Goal: Information Seeking & Learning: Understand process/instructions

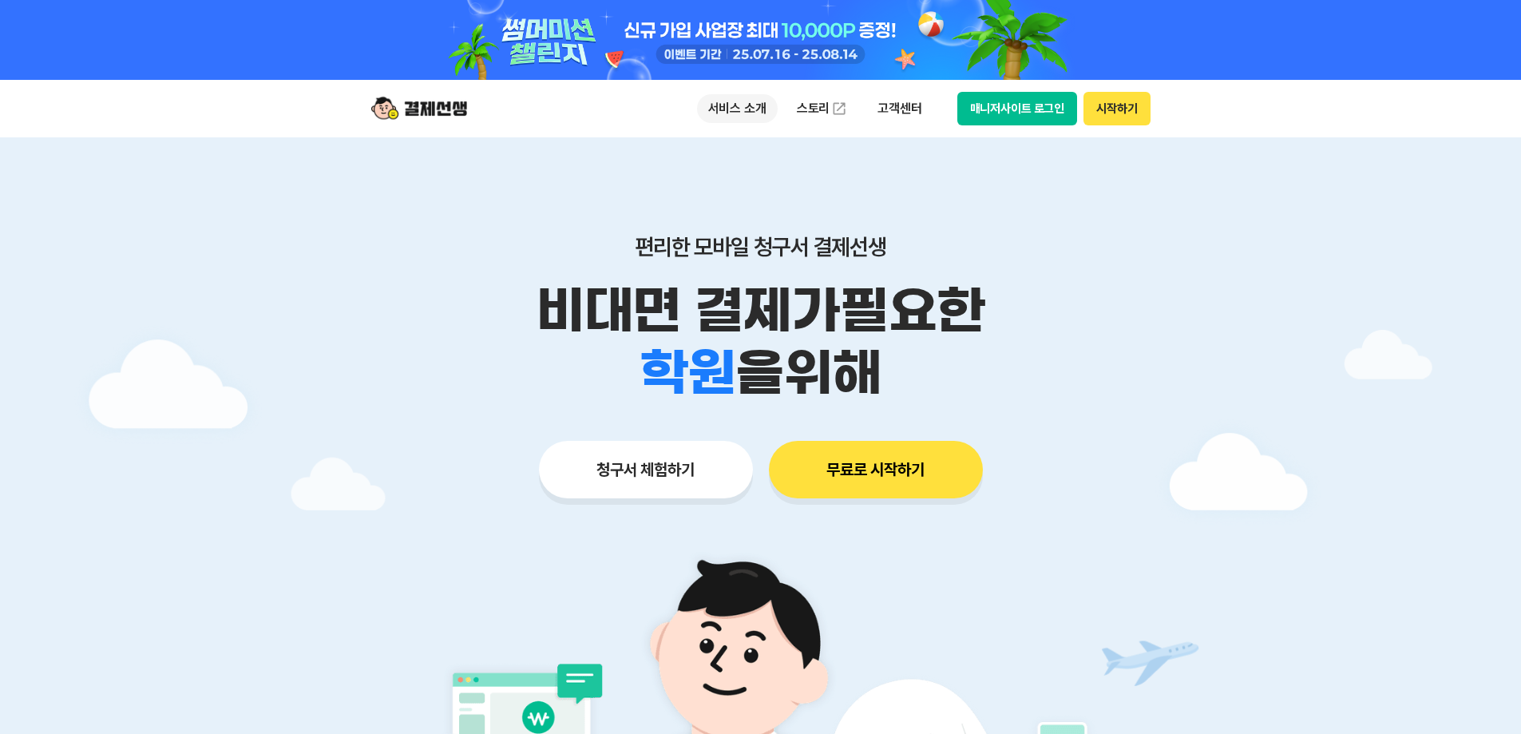
click at [756, 103] on p "서비스 소개" at bounding box center [737, 108] width 81 height 29
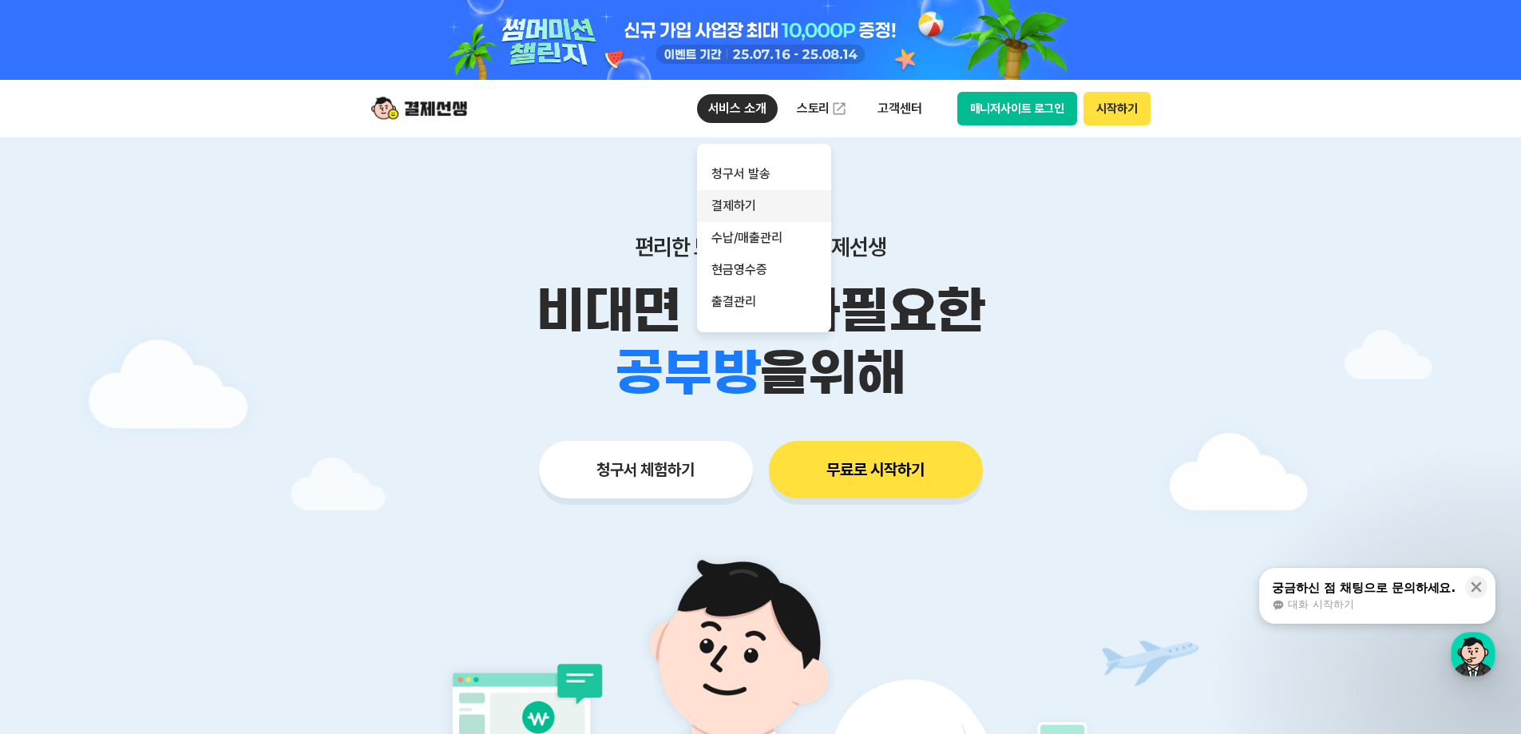
click at [743, 212] on link "결제하기" at bounding box center [764, 206] width 134 height 32
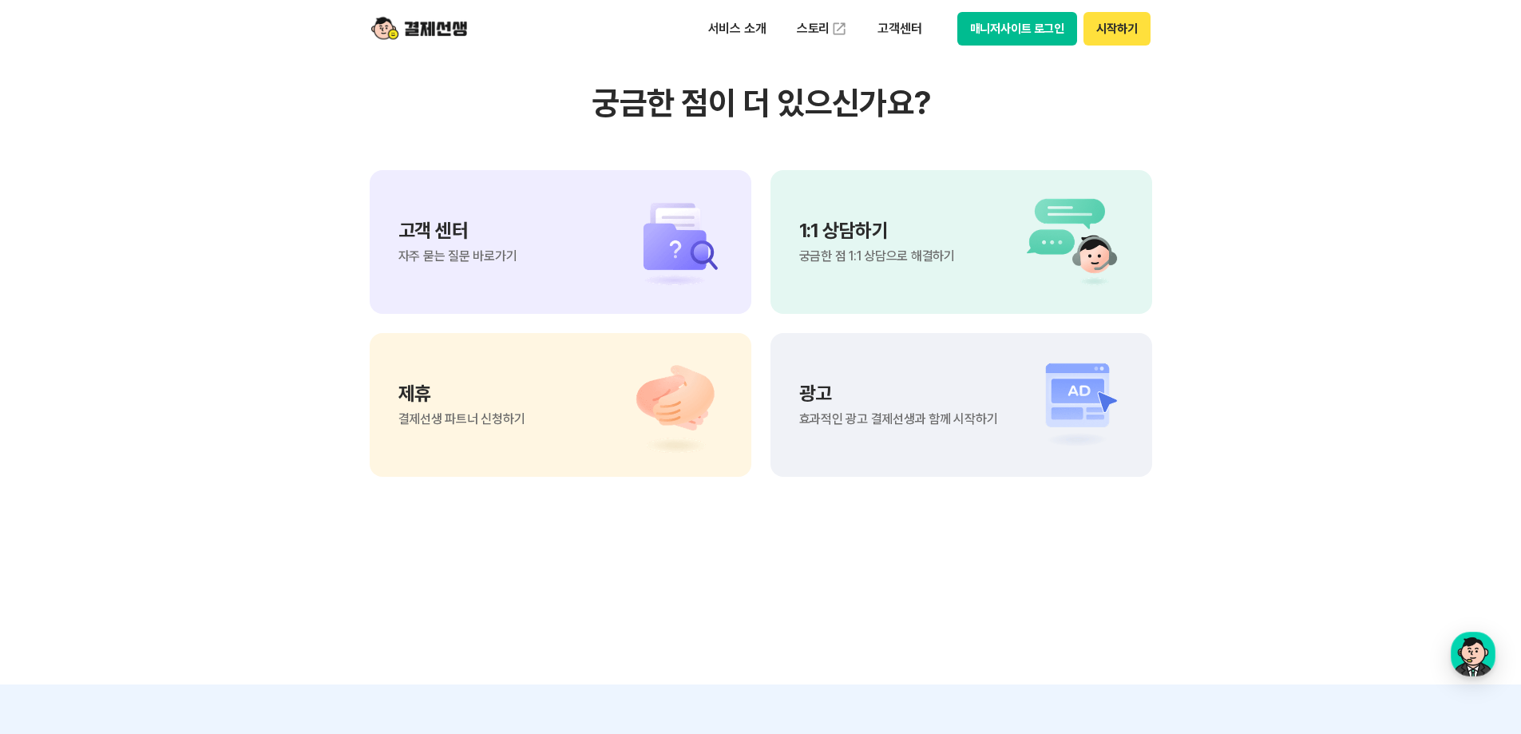
scroll to position [4312, 0]
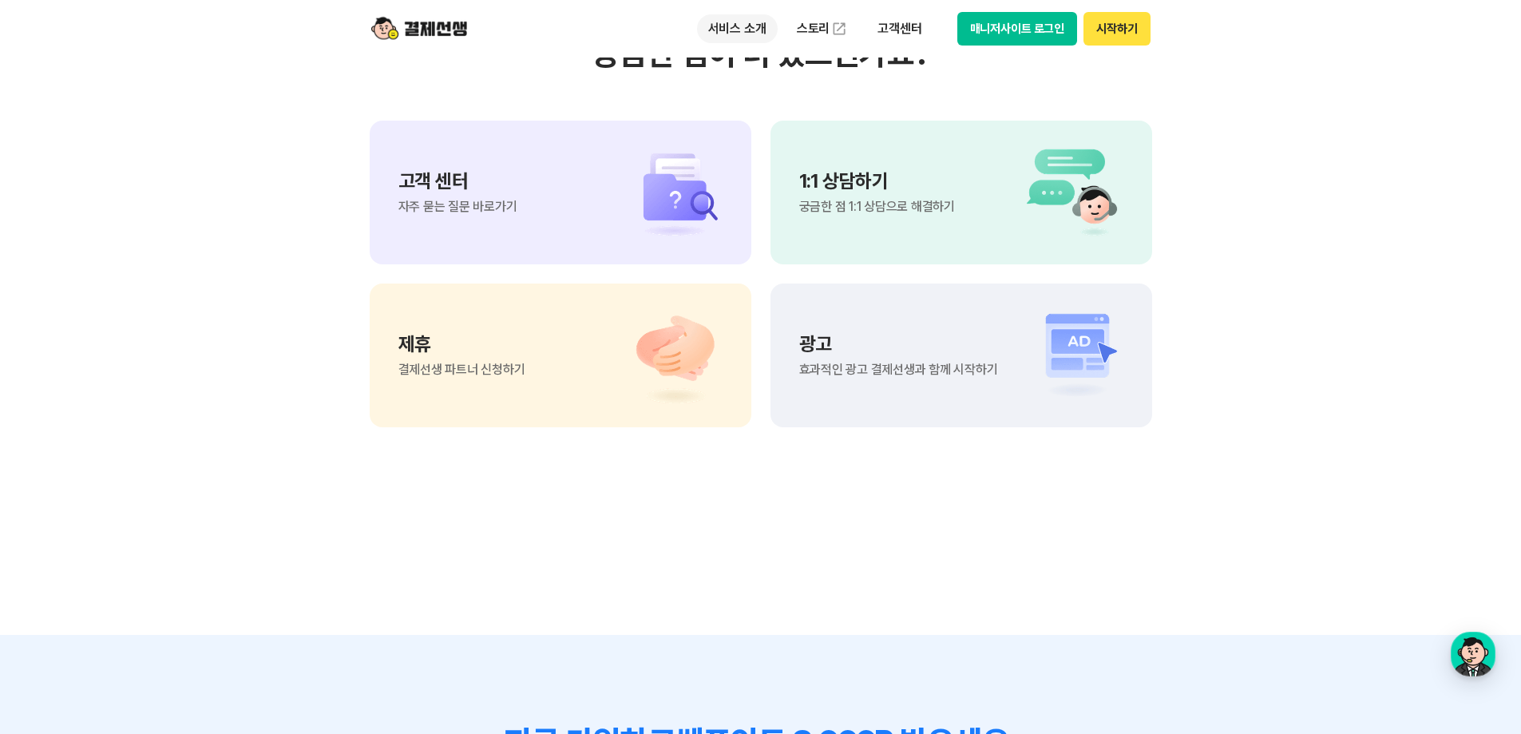
click at [749, 33] on p "서비스 소개" at bounding box center [737, 28] width 81 height 29
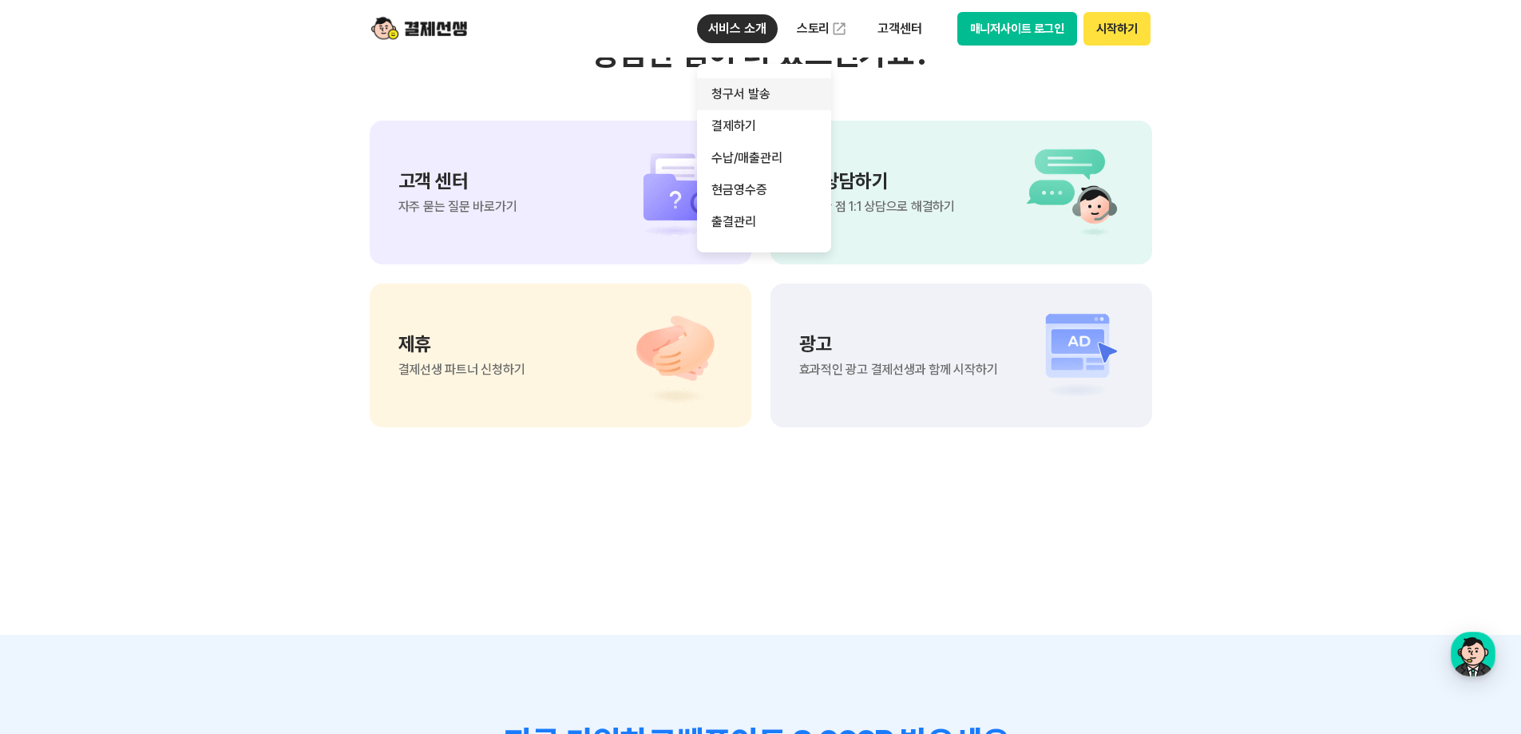
click at [739, 92] on link "청구서 발송" at bounding box center [764, 94] width 134 height 32
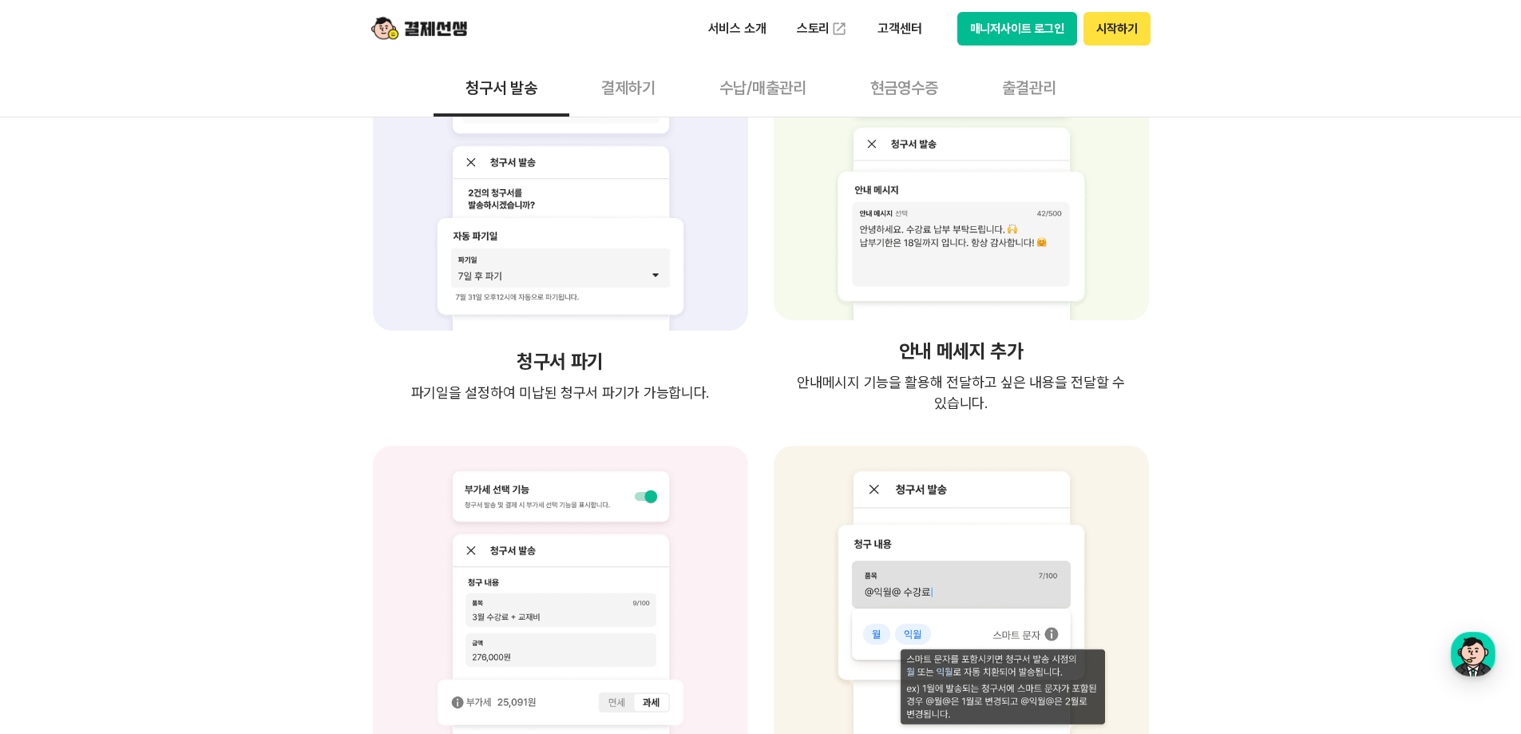
scroll to position [2795, 0]
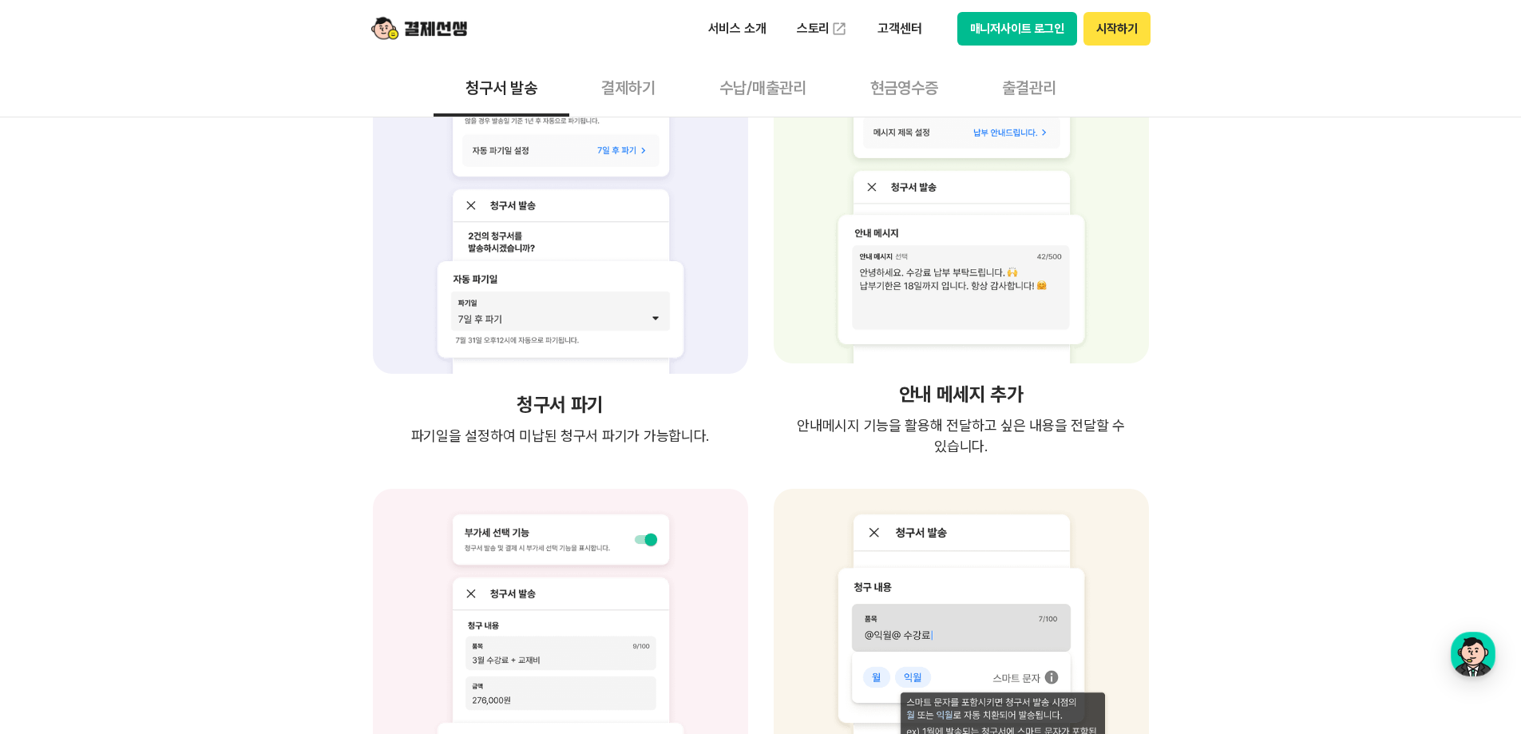
click at [615, 92] on button "결제하기" at bounding box center [628, 86] width 118 height 59
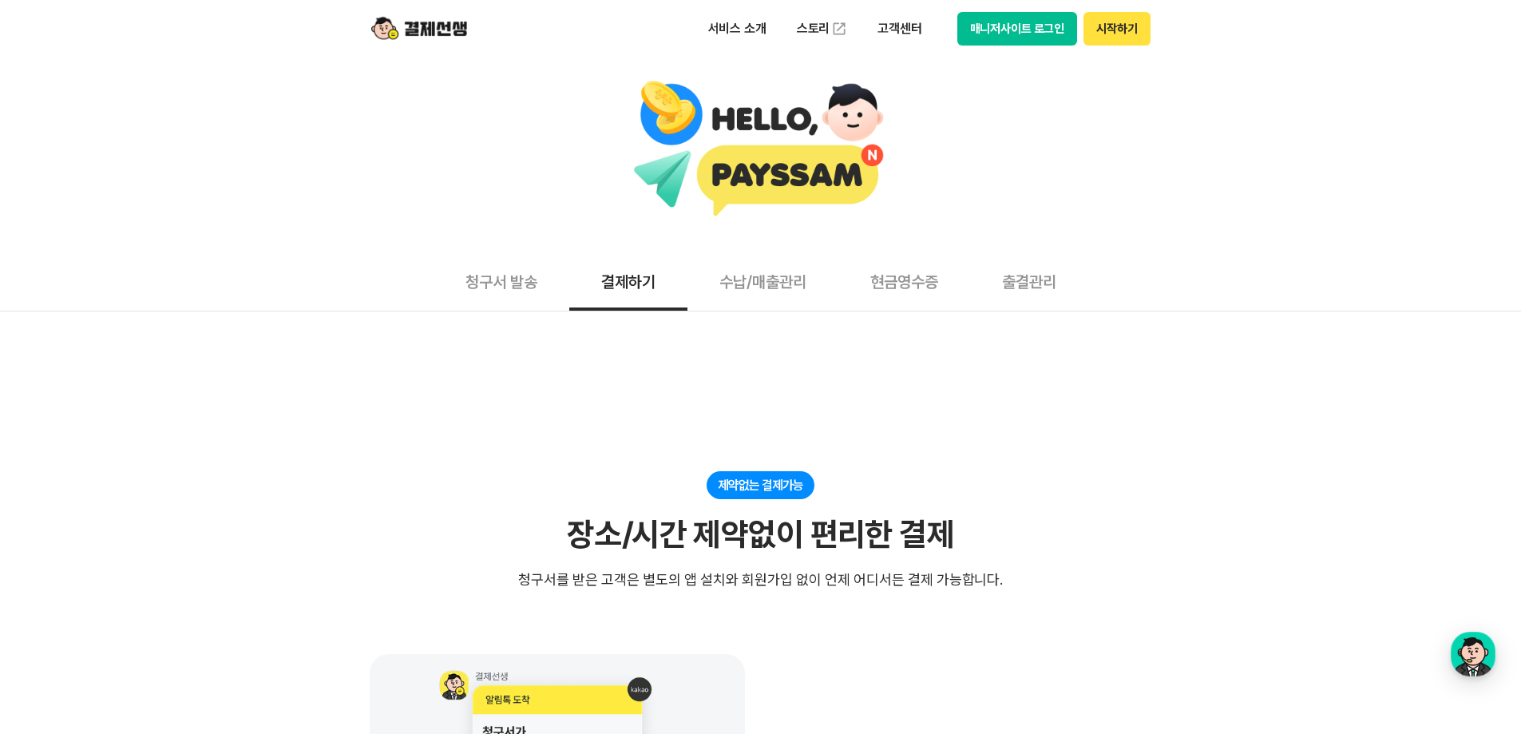
click at [735, 268] on button "수납/매출관리" at bounding box center [763, 281] width 151 height 59
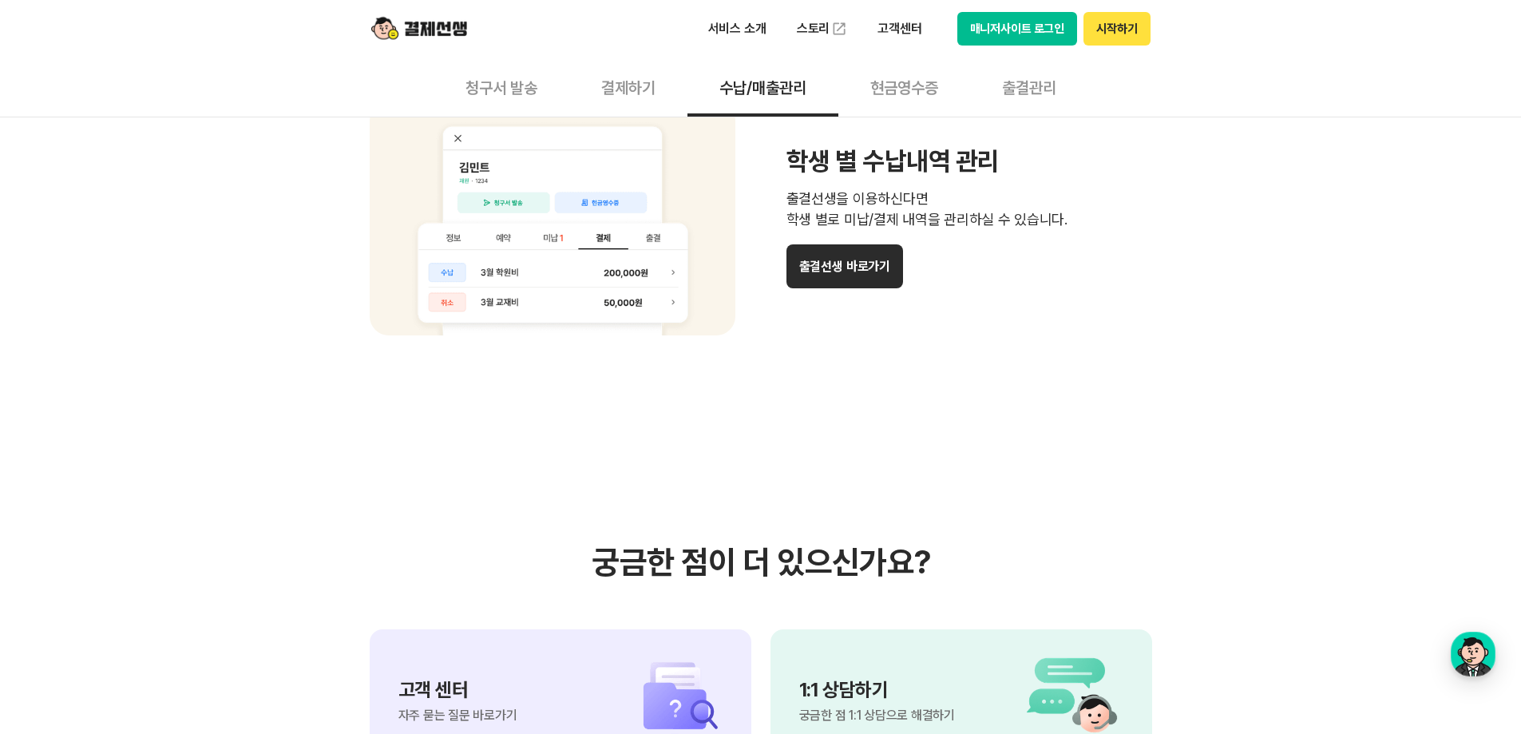
scroll to position [1437, 0]
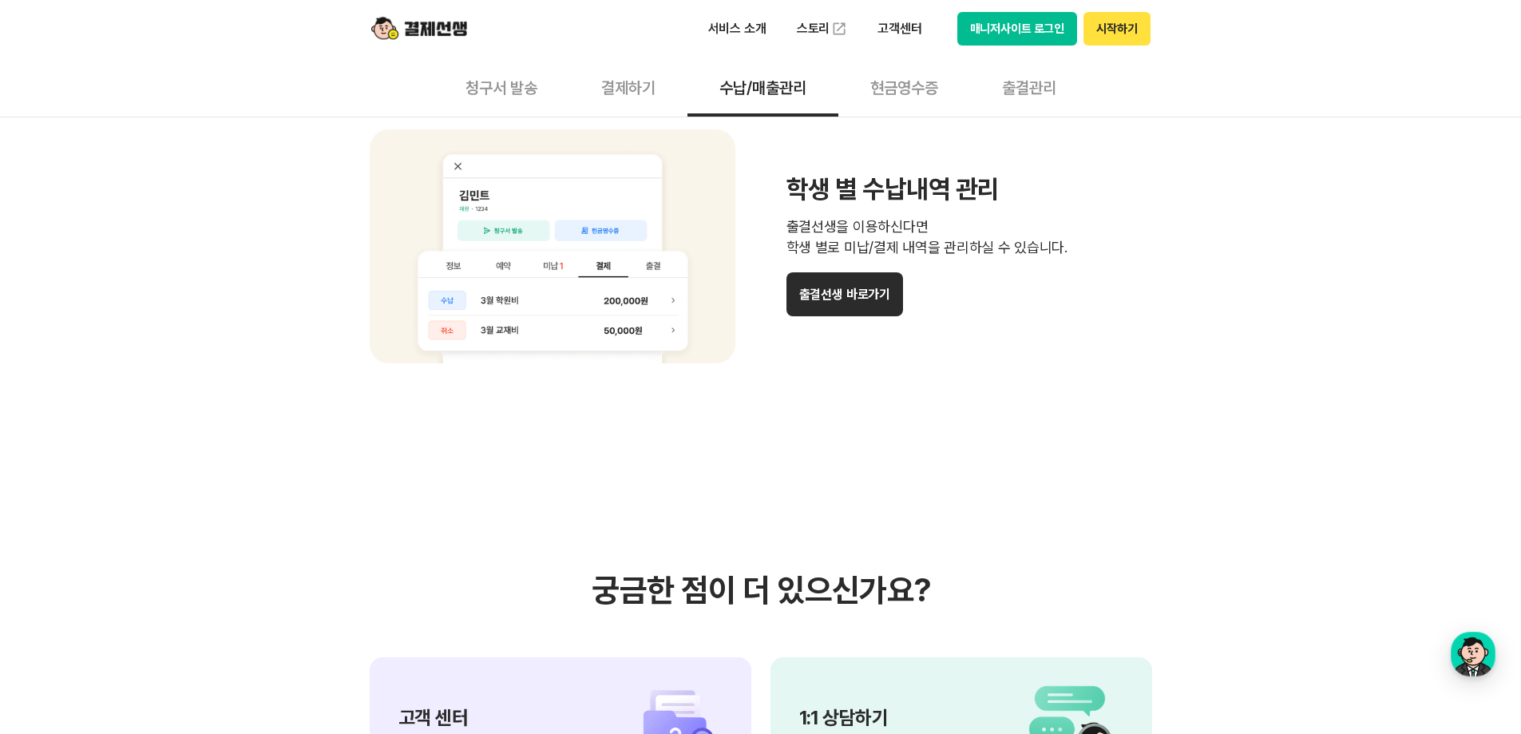
click at [928, 73] on button "현금영수증" at bounding box center [905, 86] width 132 height 59
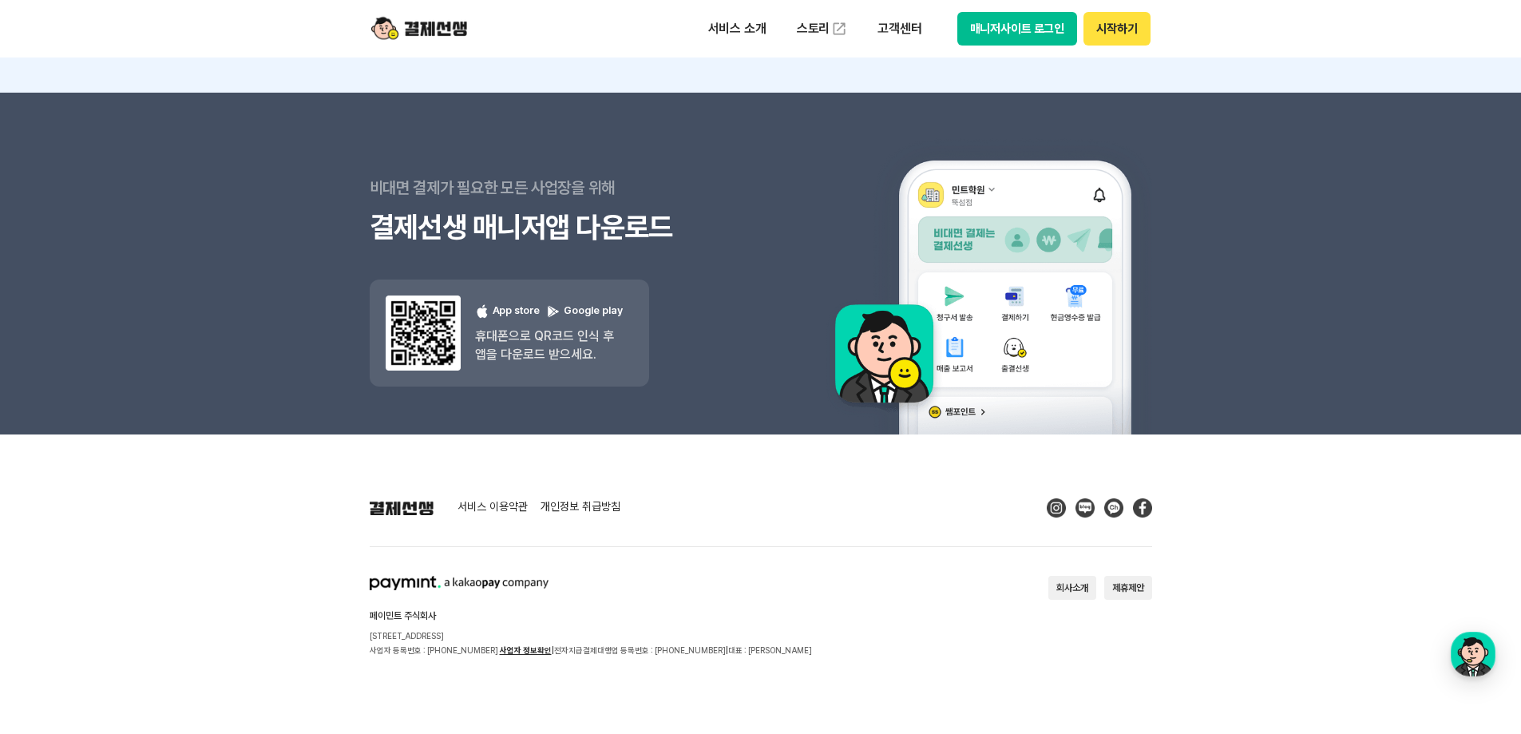
scroll to position [2833, 0]
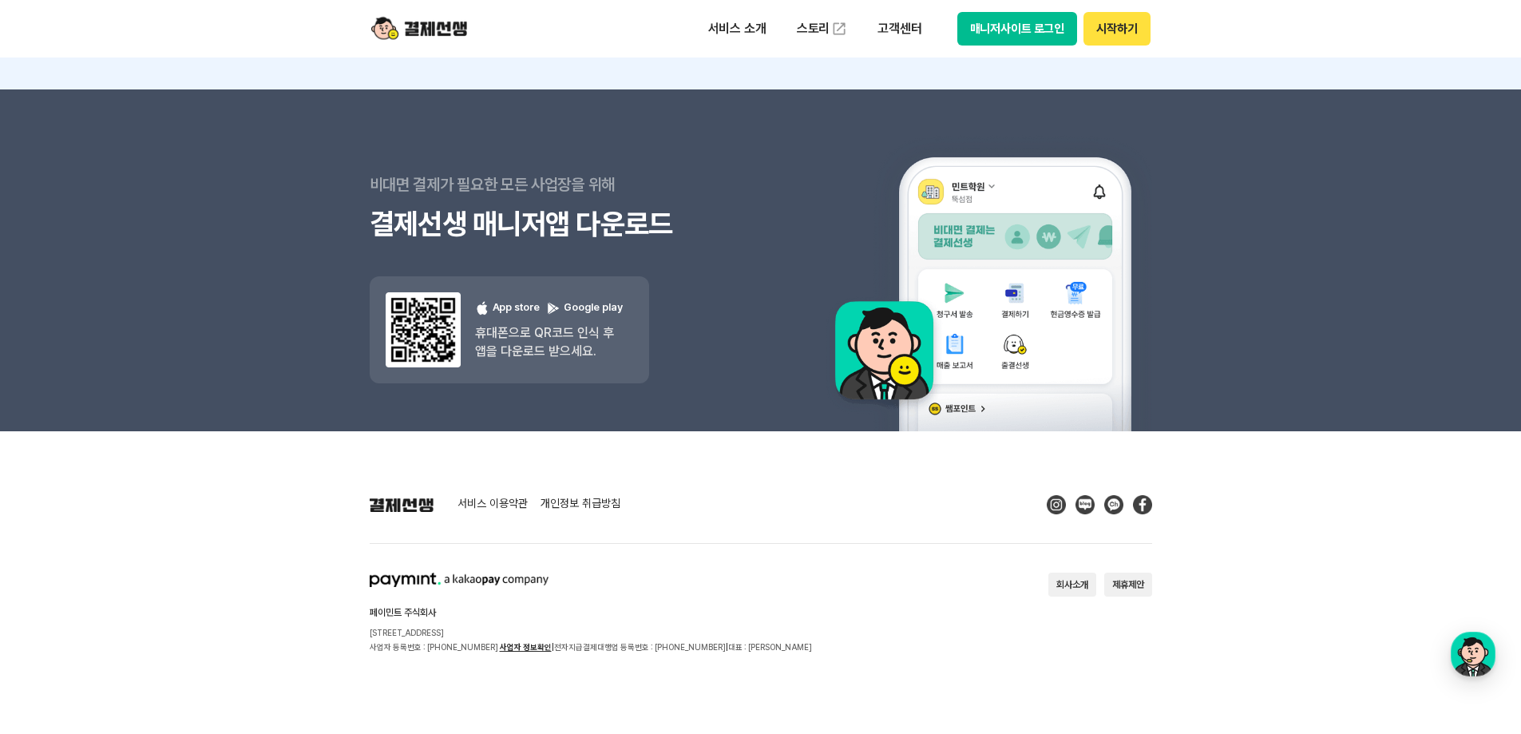
click at [1216, 494] on footer "서비스 이용약관 개인정보 취급방침 페이민트 주식회사 [STREET_ADDRESS] 사업자 등록번호 : [PHONE_NUMBER] 사업자 정보확…" at bounding box center [760, 582] width 1521 height 303
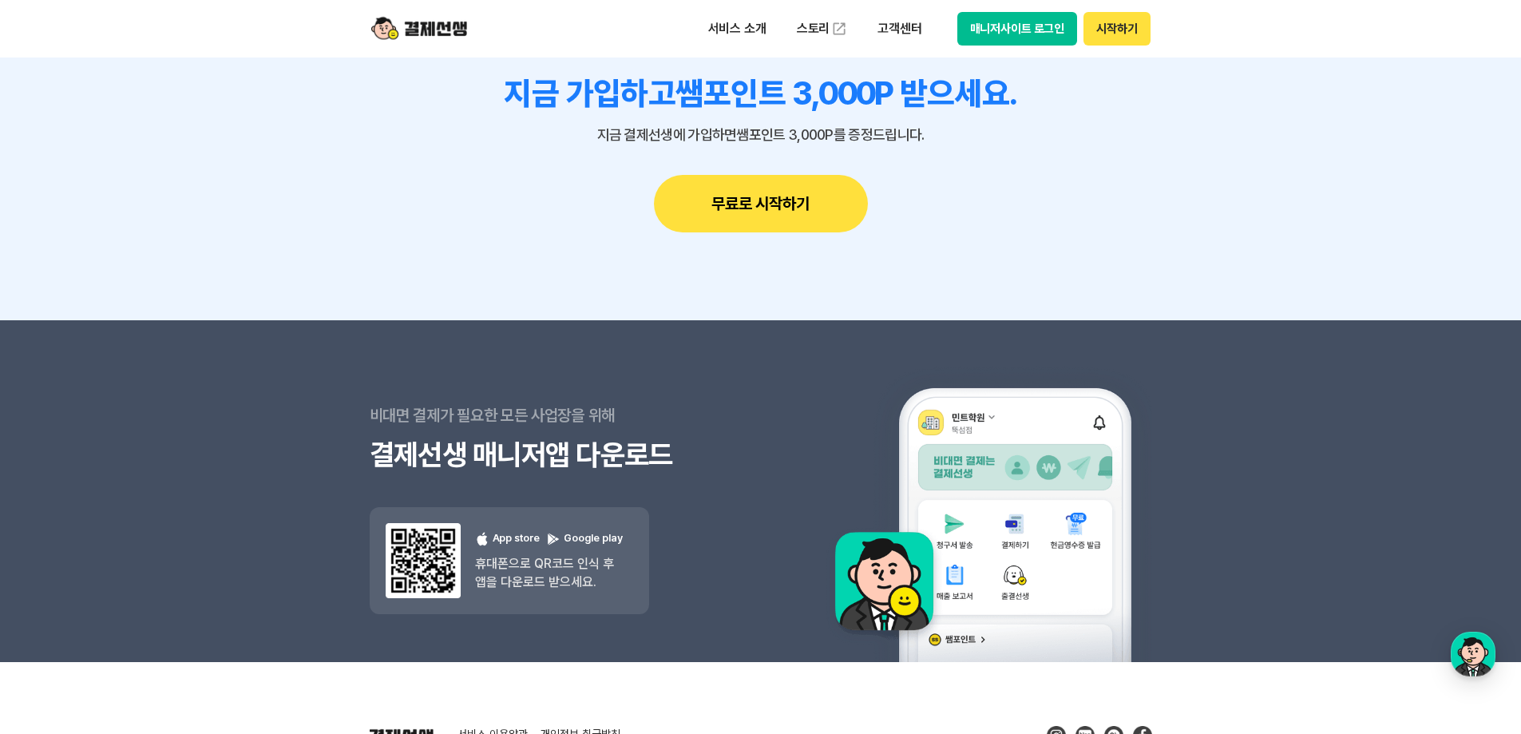
scroll to position [2594, 0]
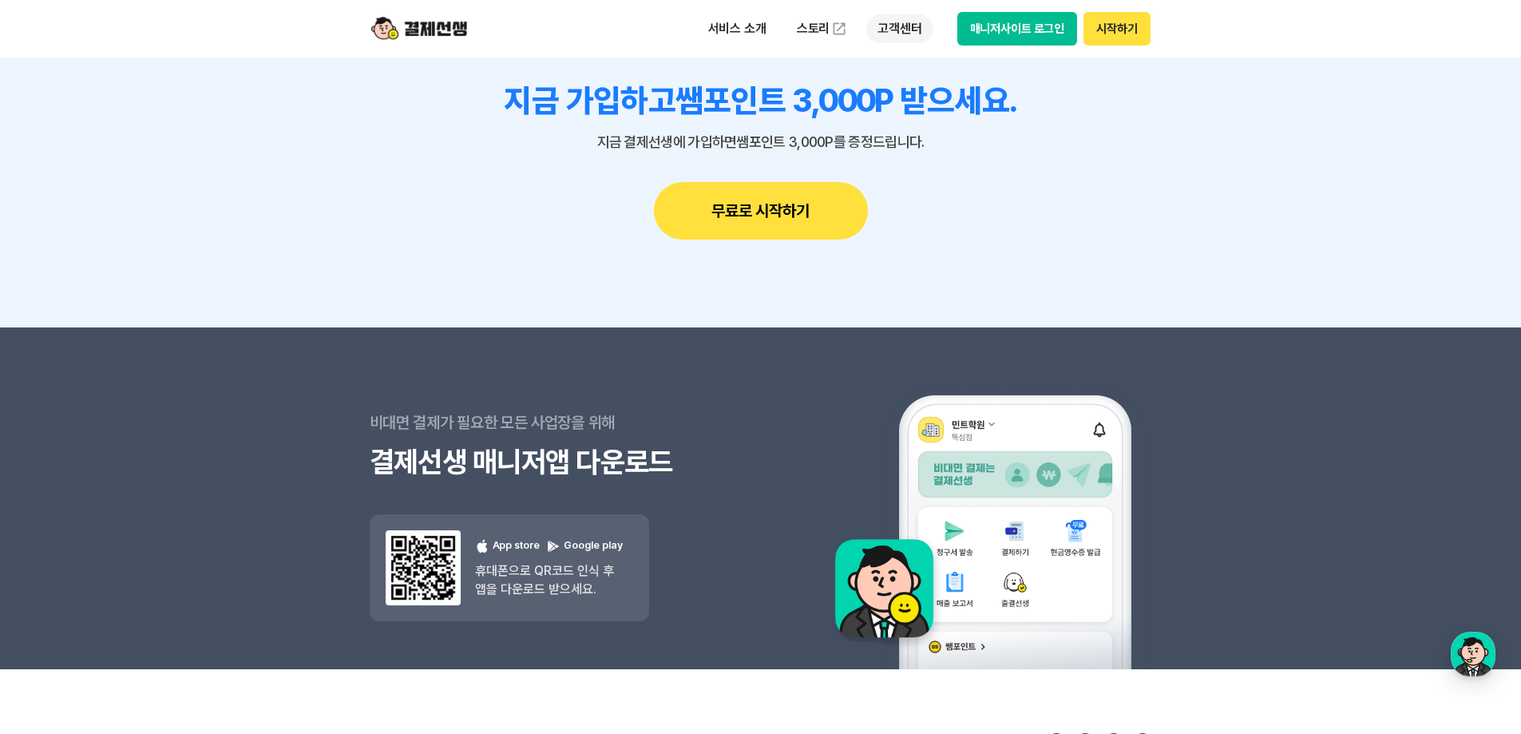
click at [904, 33] on p "고객센터" at bounding box center [899, 28] width 66 height 29
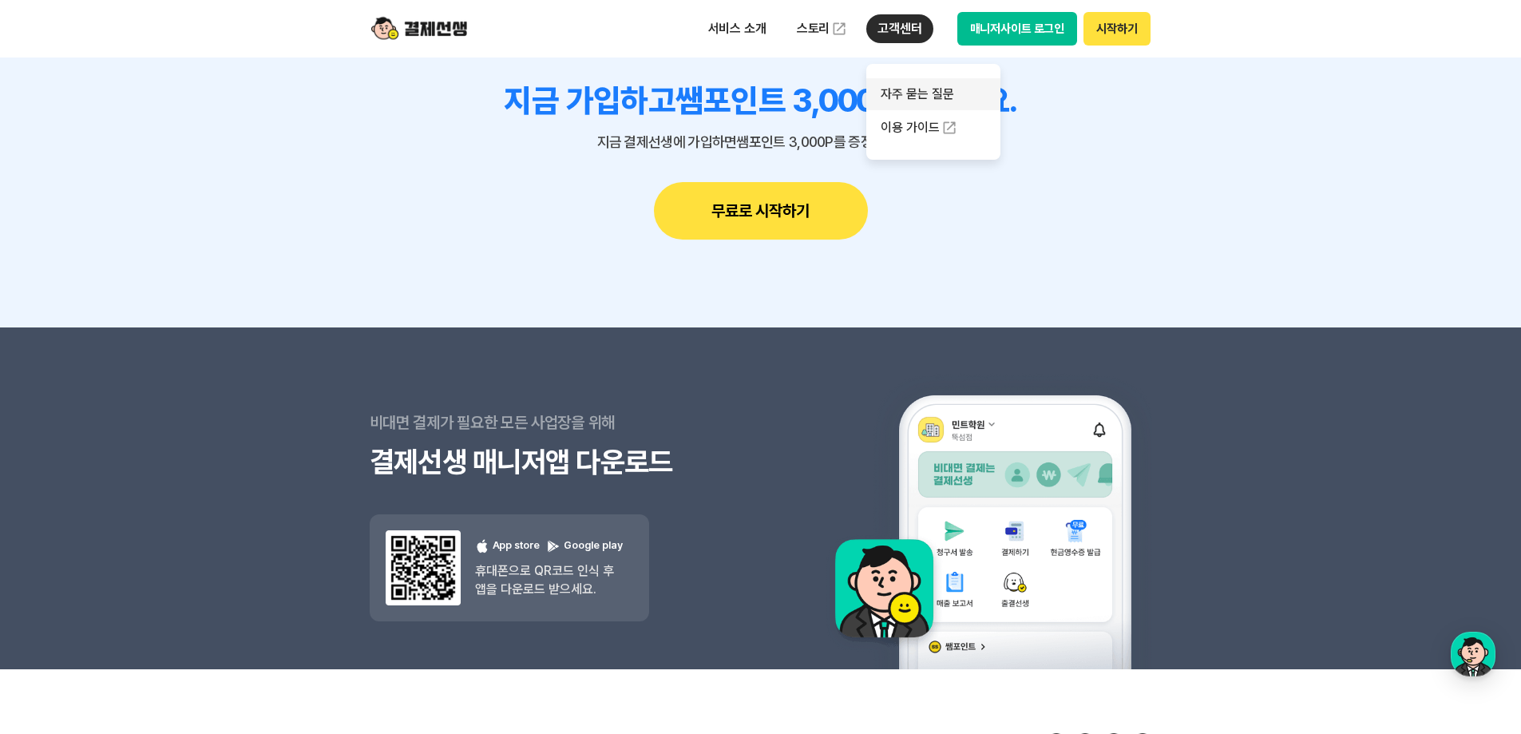
click at [902, 91] on link "자주 묻는 질문" at bounding box center [933, 94] width 134 height 32
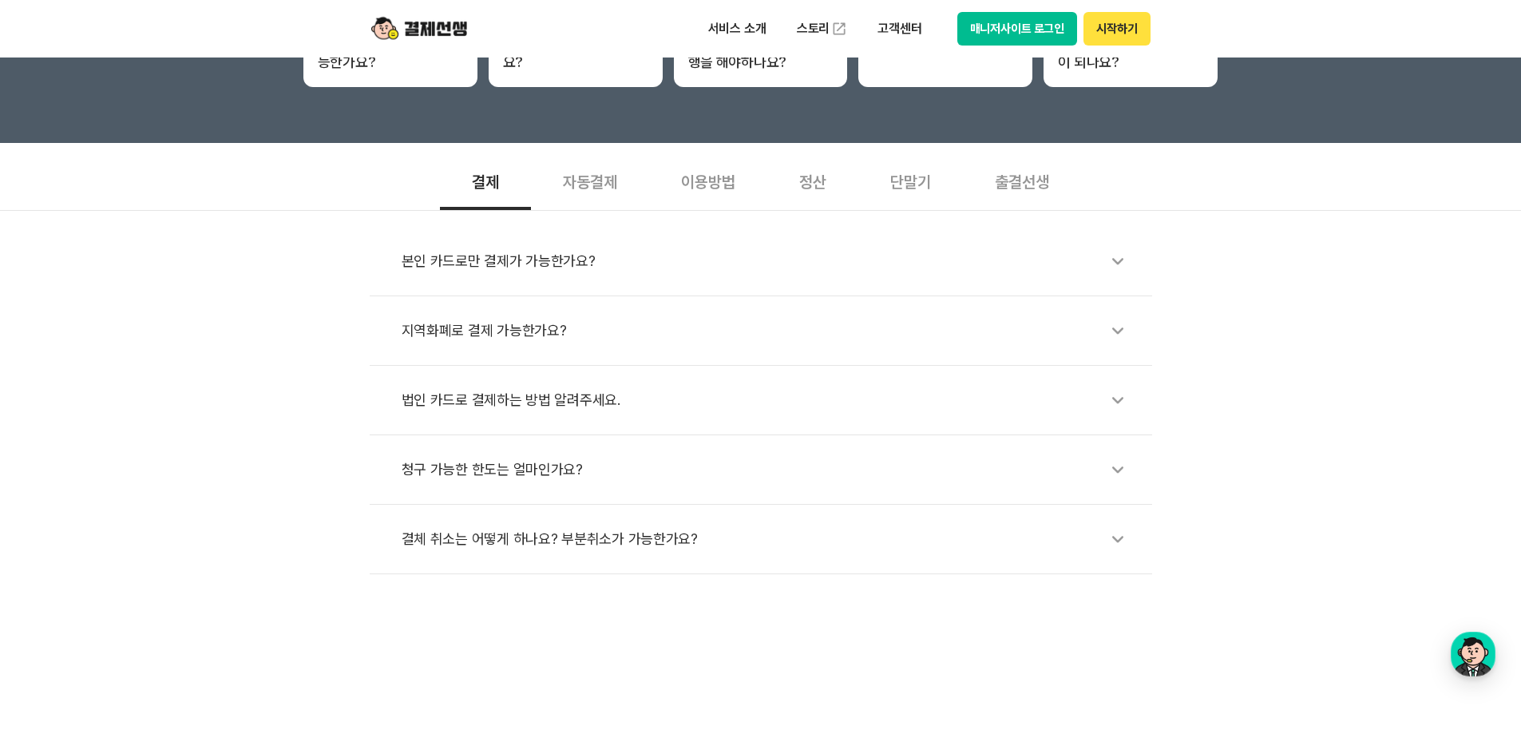
scroll to position [479, 0]
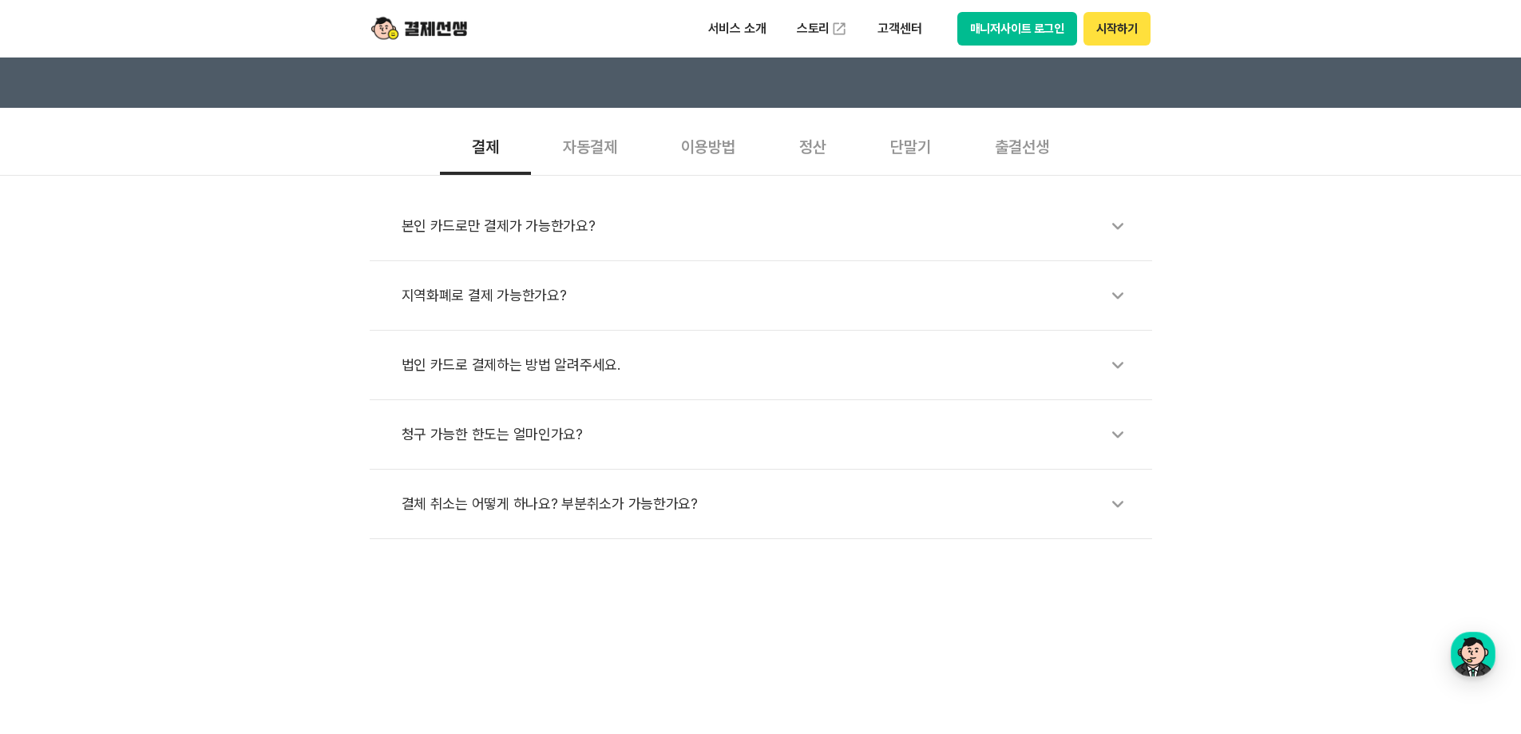
click at [819, 153] on div "정산" at bounding box center [812, 145] width 91 height 59
click at [1125, 379] on icon at bounding box center [1118, 365] width 37 height 37
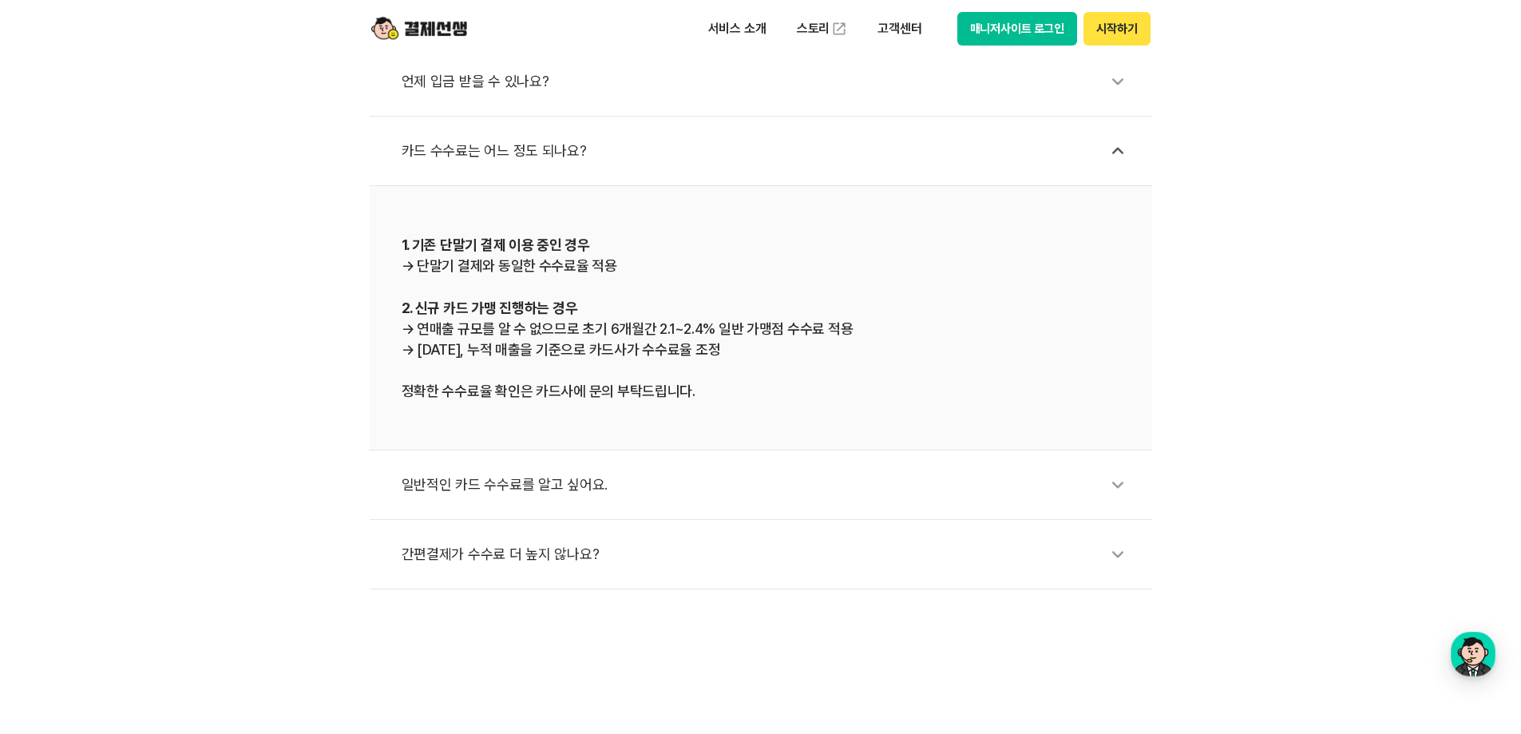
scroll to position [719, 0]
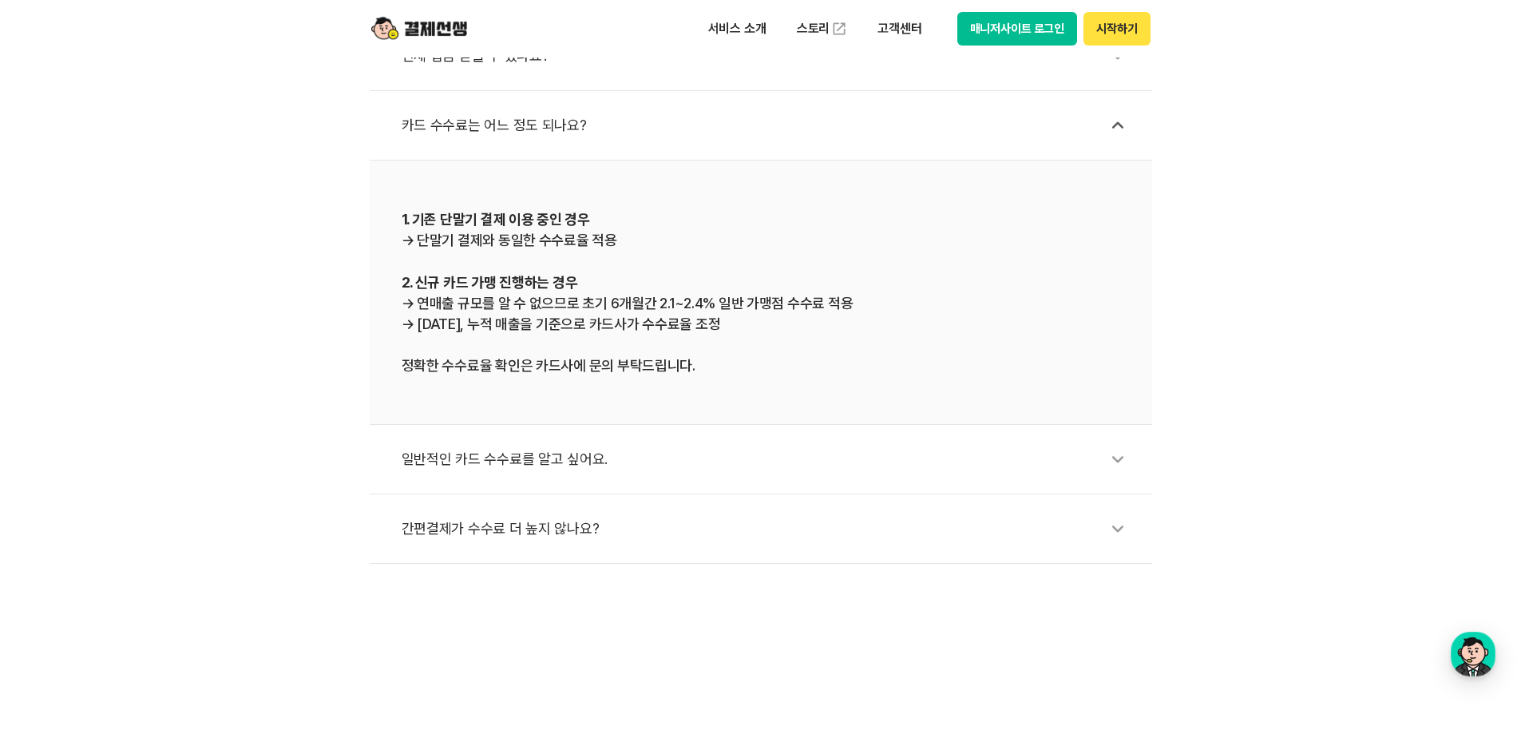
click at [1101, 464] on div "일반적인 카드 수수료를 알고 싶어요." at bounding box center [769, 459] width 735 height 37
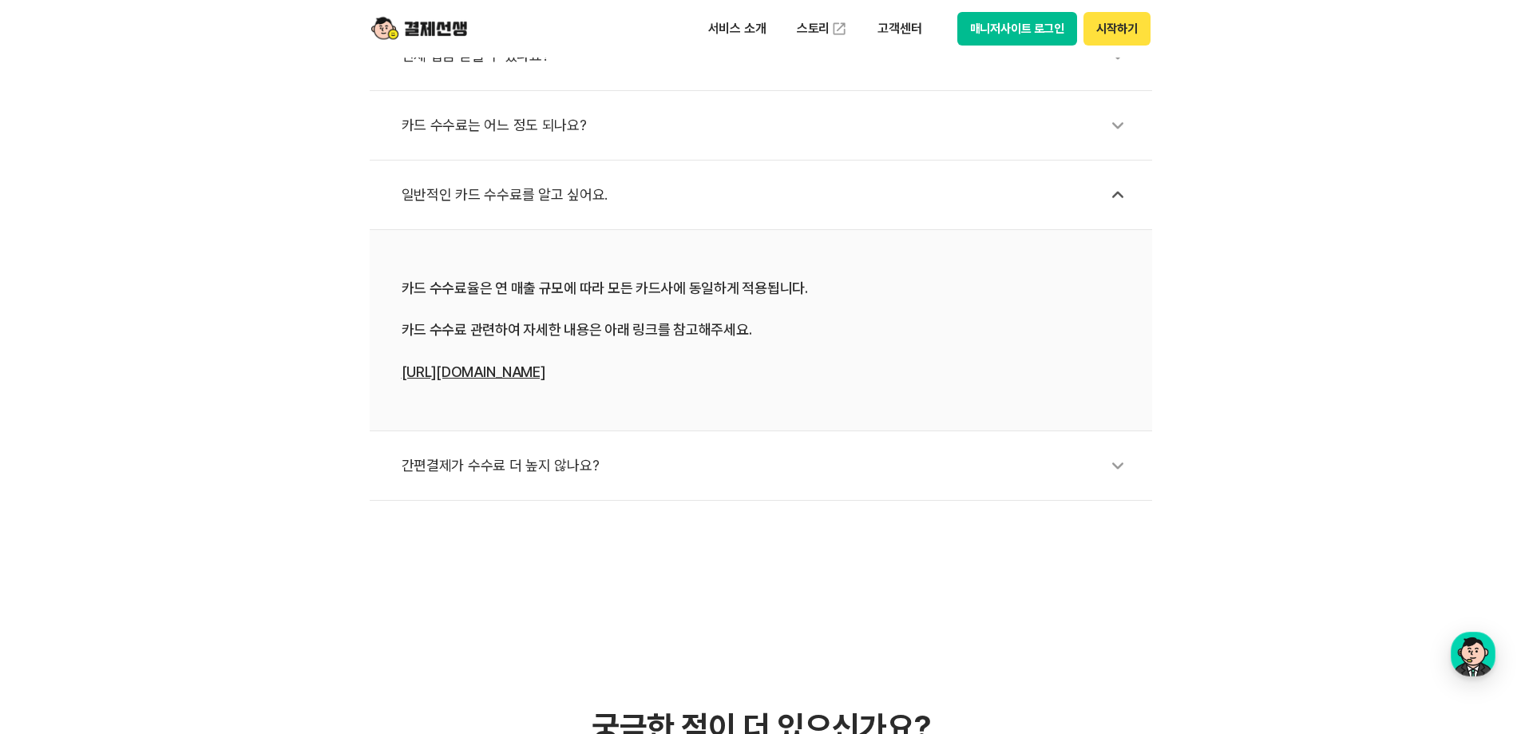
click at [1104, 468] on icon at bounding box center [1118, 465] width 37 height 37
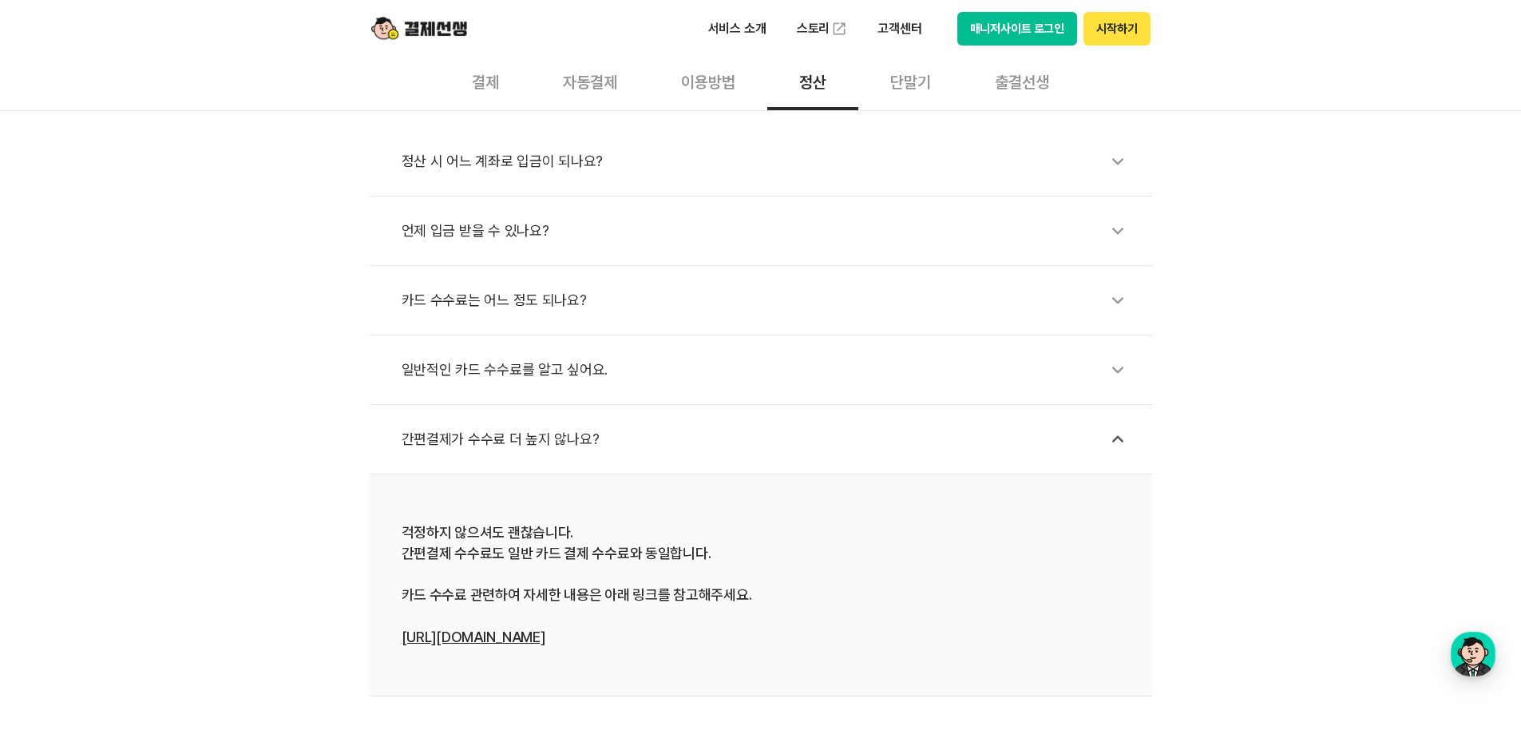
scroll to position [399, 0]
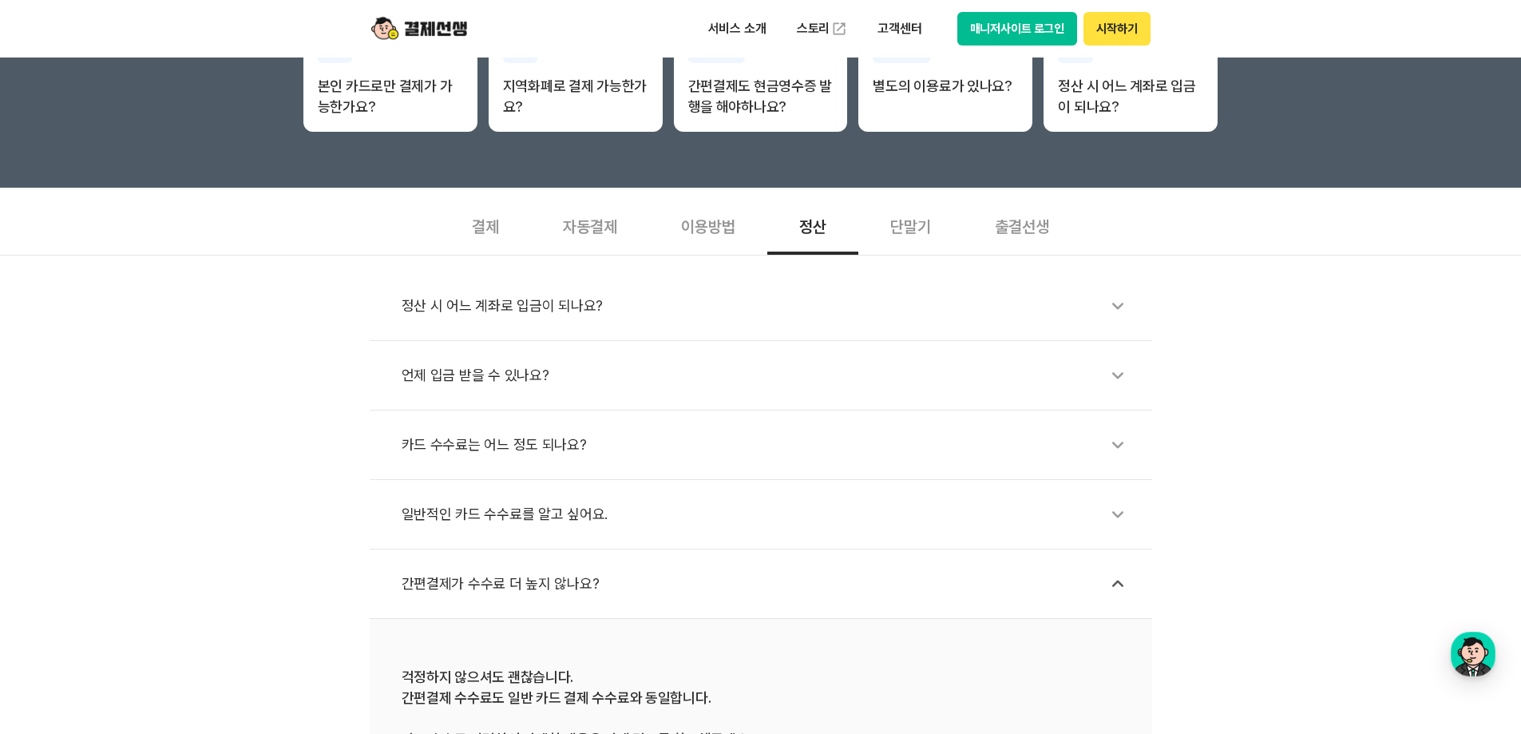
click at [934, 238] on div "단말기" at bounding box center [910, 225] width 105 height 59
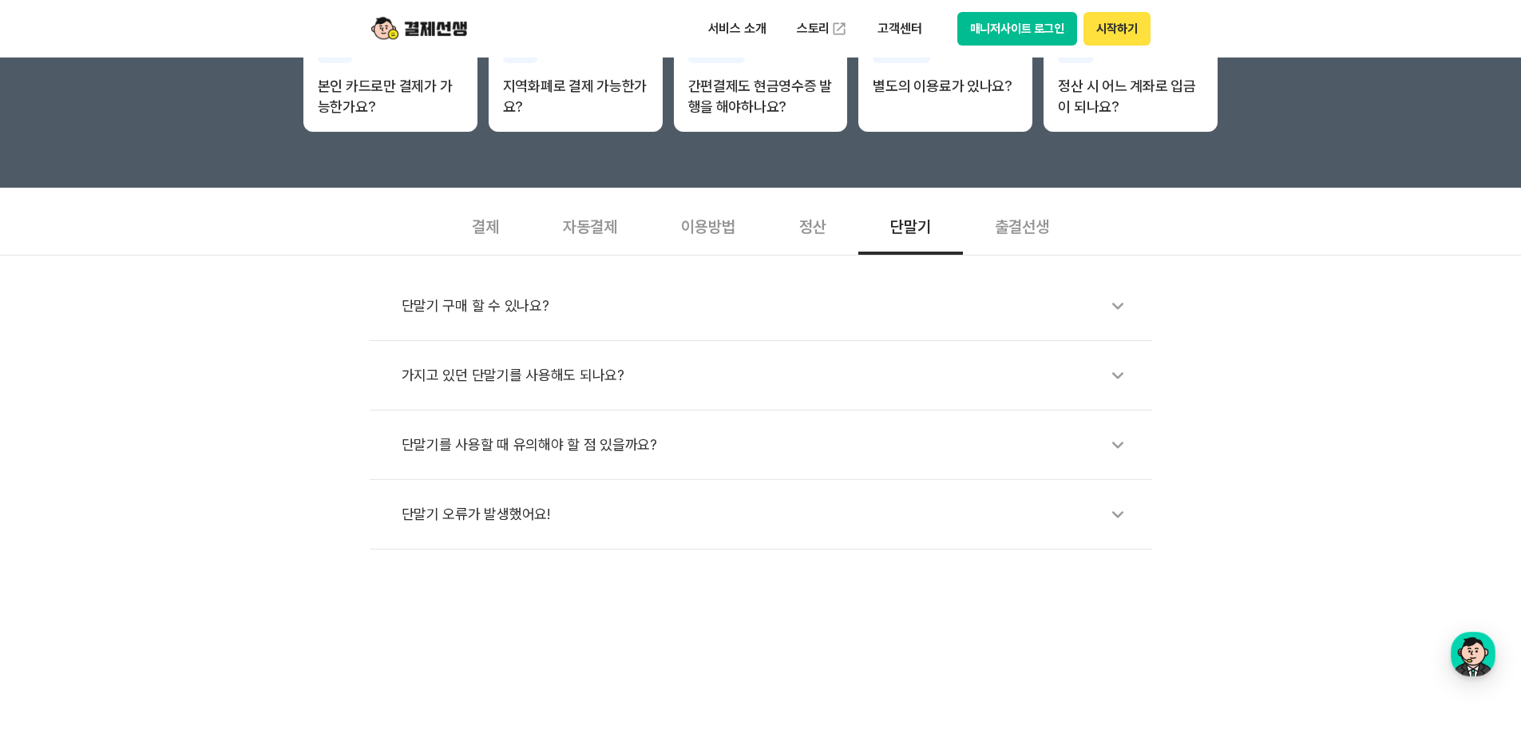
click at [1027, 228] on div "출결선생" at bounding box center [1022, 225] width 118 height 59
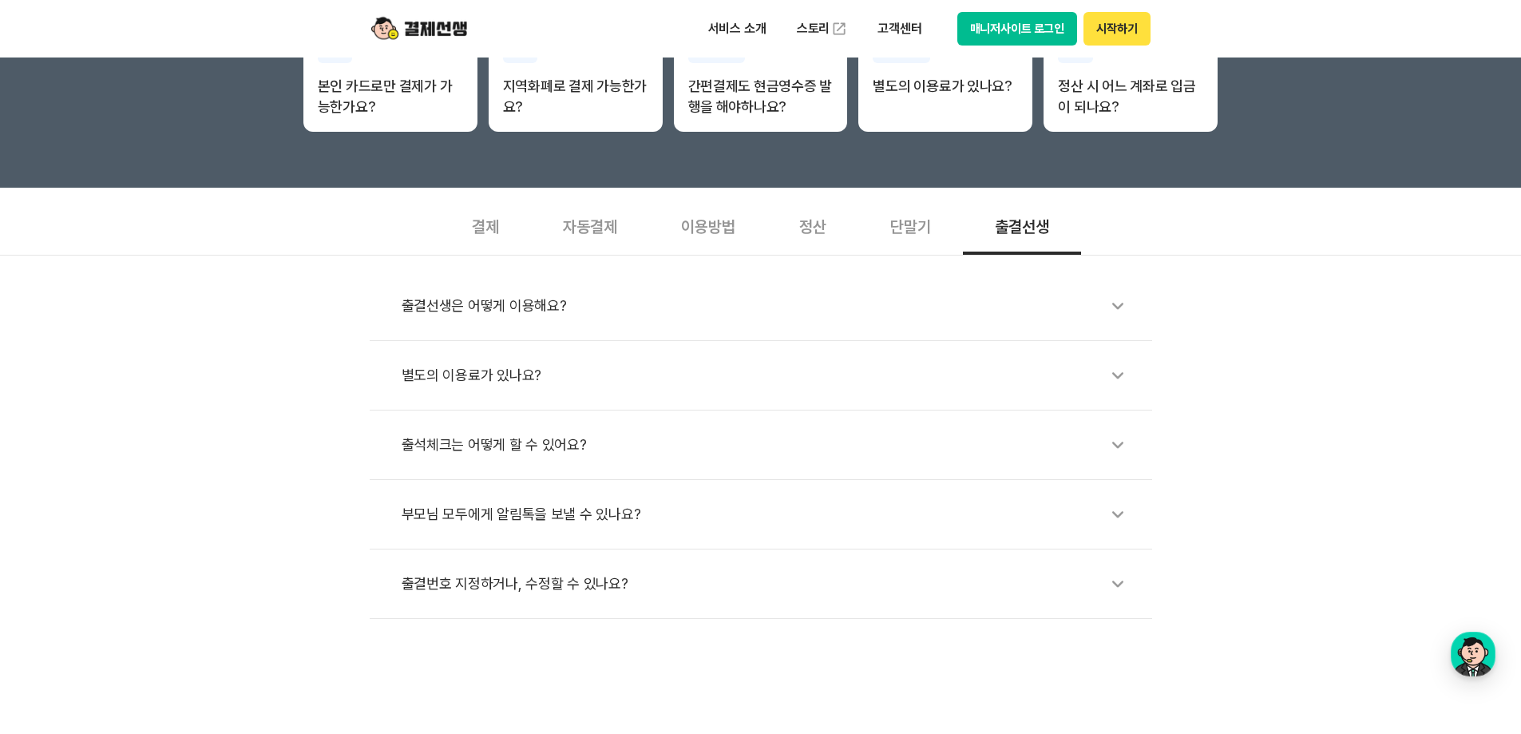
click at [756, 229] on div "이용방법" at bounding box center [708, 225] width 118 height 59
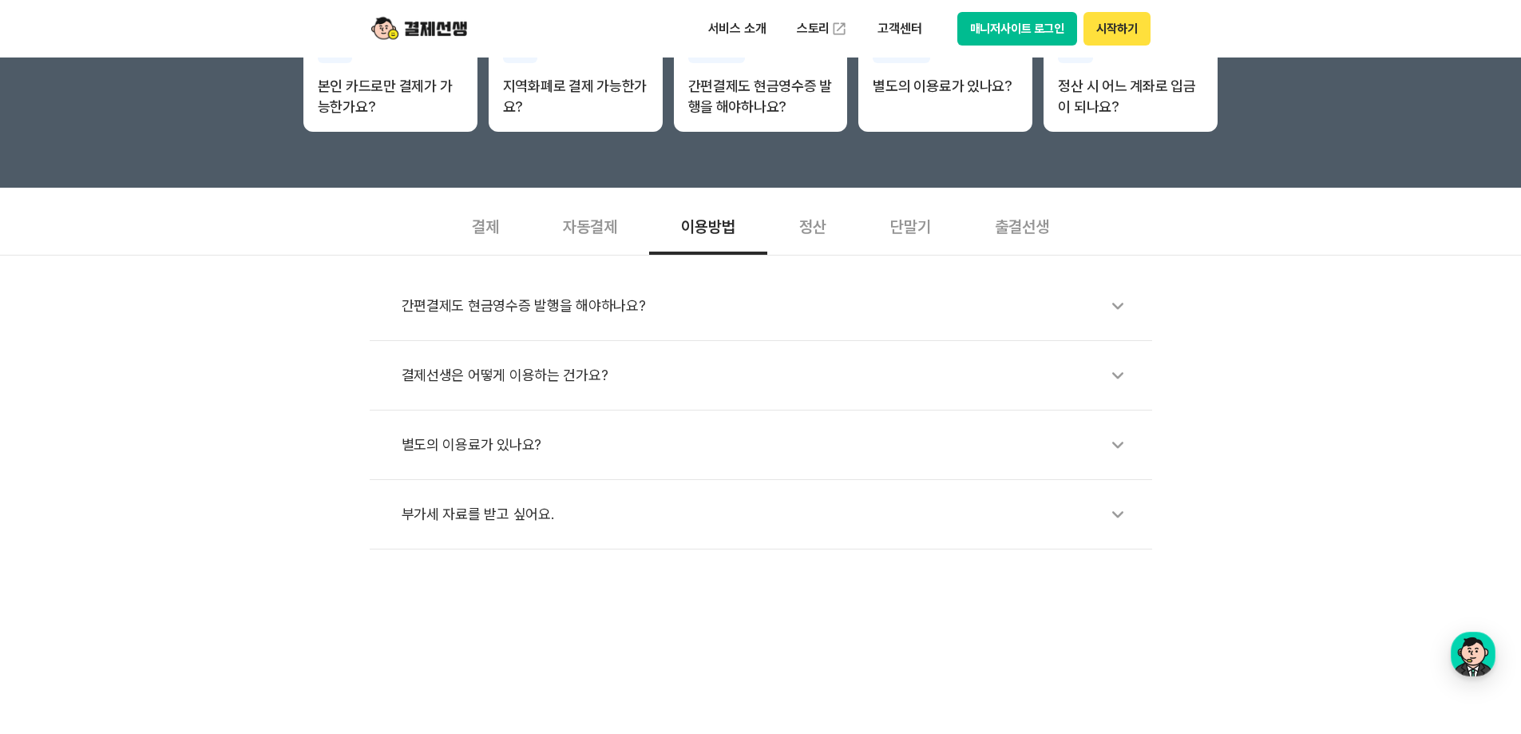
click at [1137, 373] on li "결제선생은 어떻게 이용하는 건가요?" at bounding box center [761, 375] width 783 height 69
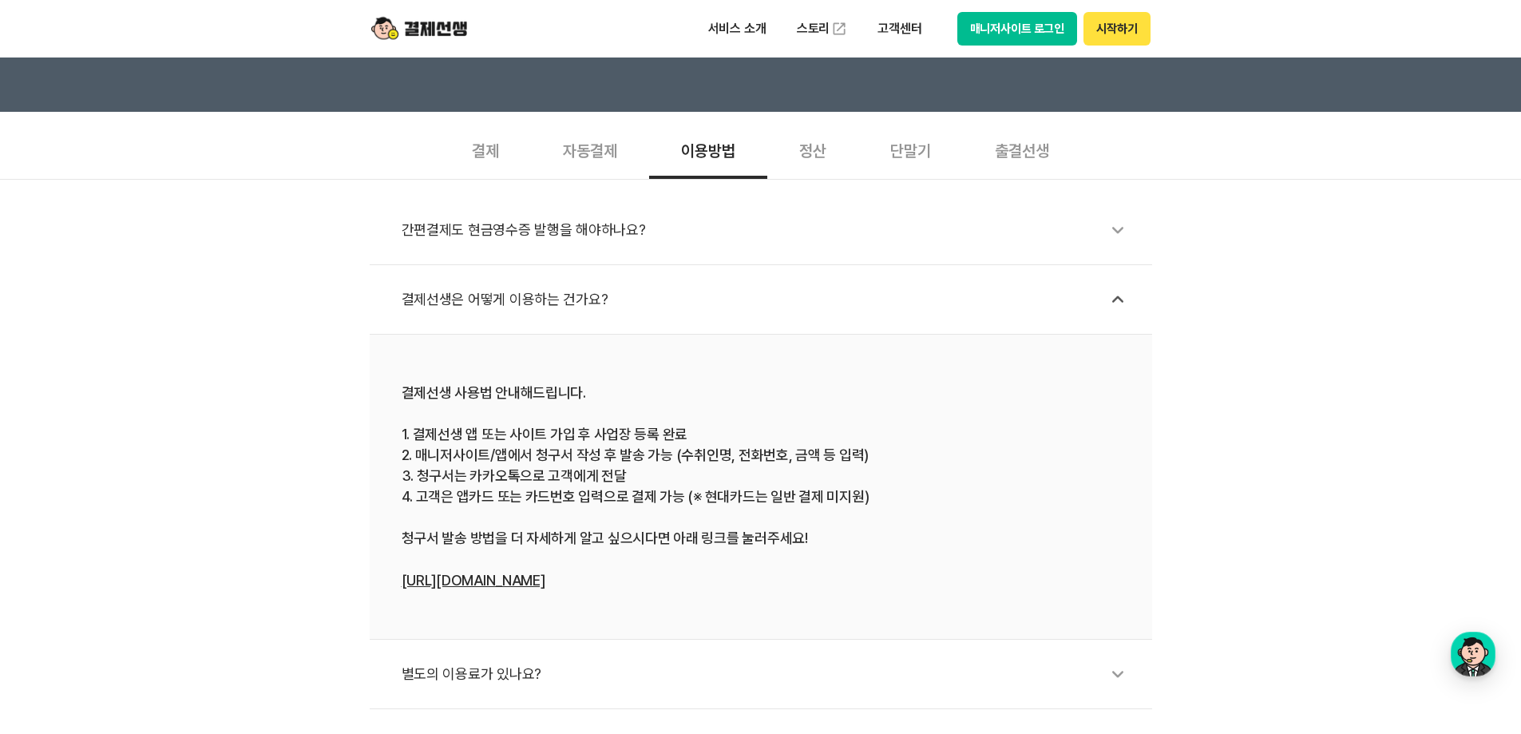
scroll to position [479, 0]
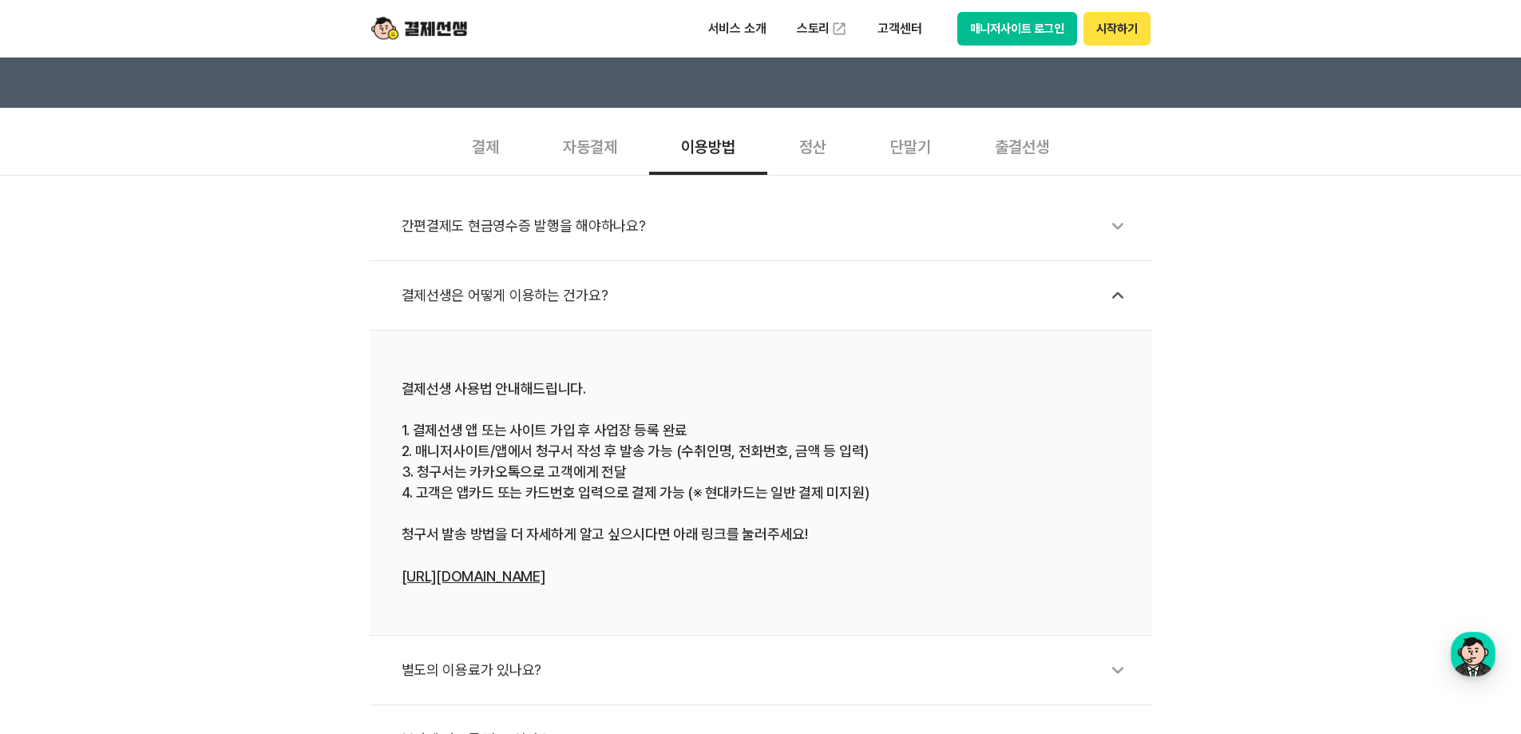
click at [462, 577] on link "[URL][DOMAIN_NAME]" at bounding box center [474, 576] width 144 height 17
click at [450, 578] on link "[URL][DOMAIN_NAME]" at bounding box center [474, 576] width 144 height 17
